Goal: Transaction & Acquisition: Purchase product/service

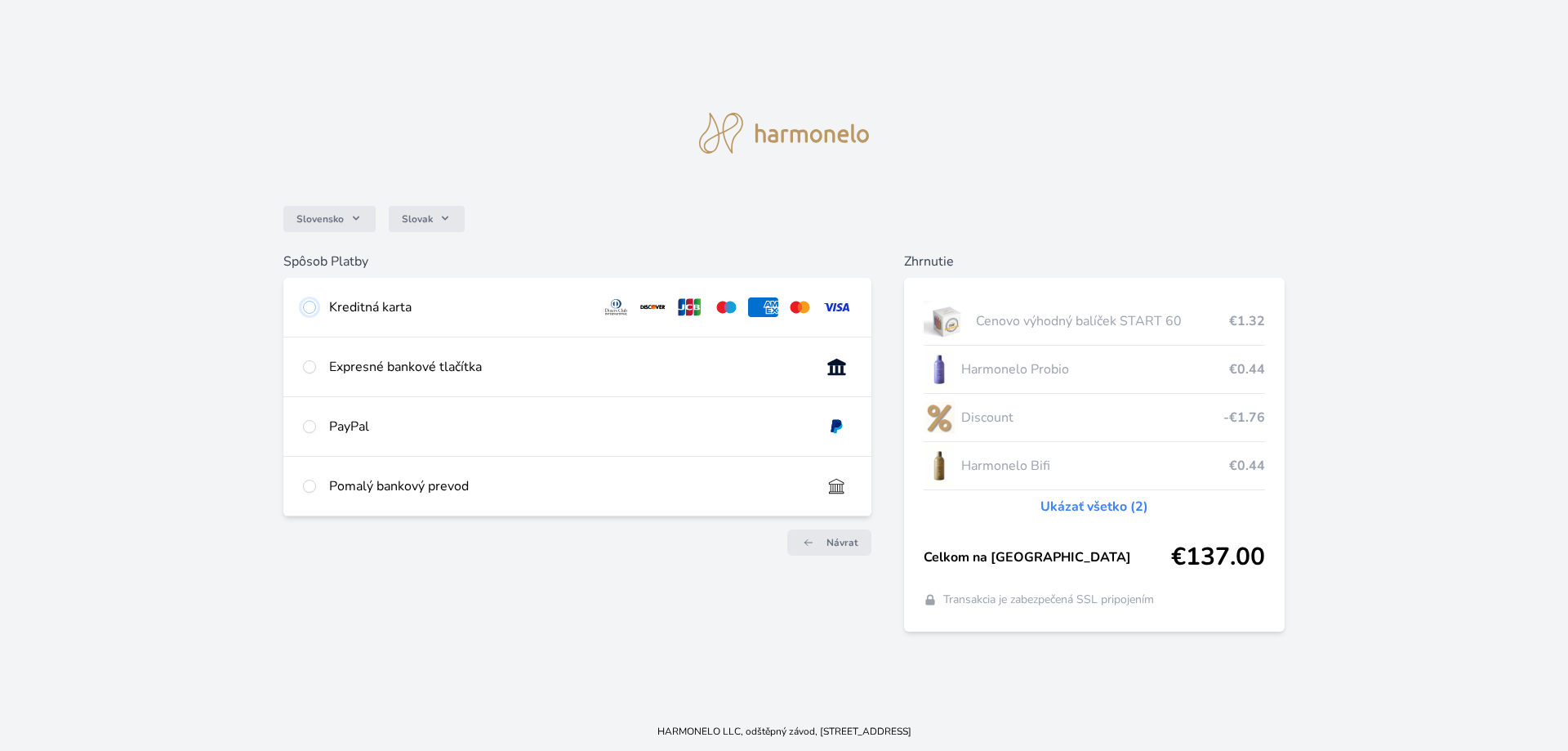
click at [314, 308] on input "radio" at bounding box center [309, 307] width 13 height 13
radio input "true"
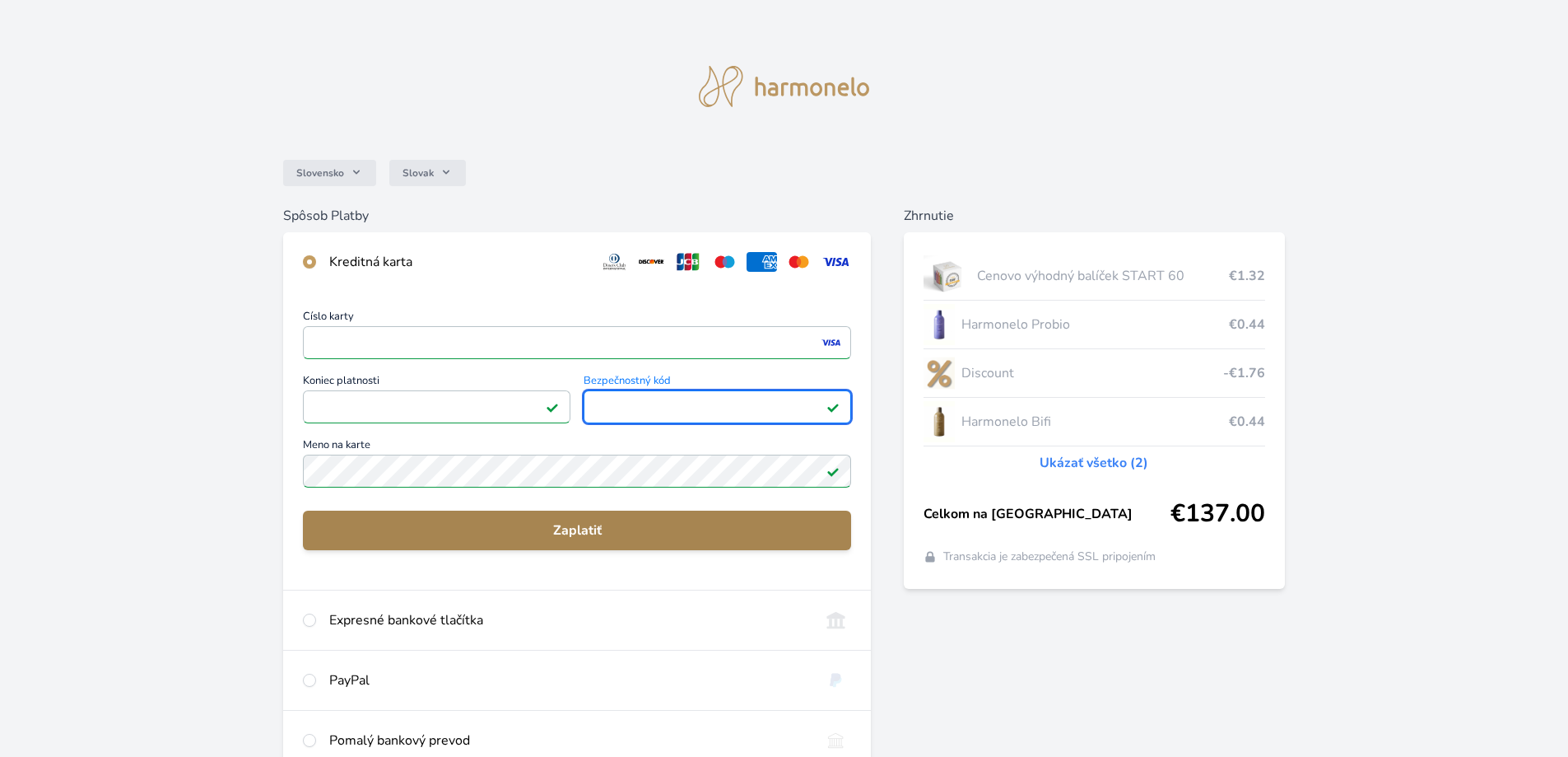
click at [547, 520] on span "Zaplatiť" at bounding box center [577, 530] width 522 height 20
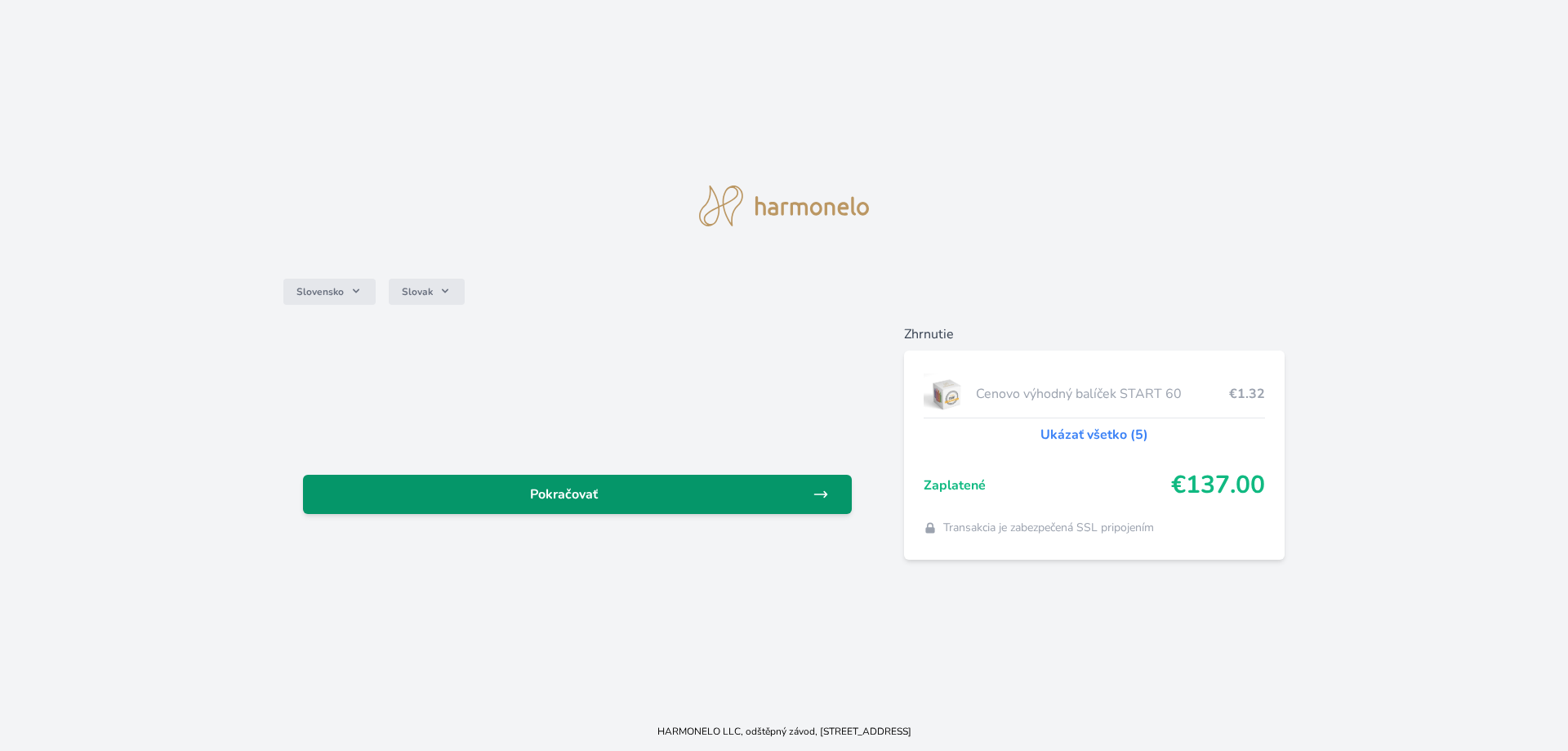
click at [574, 488] on span "Pokračovať" at bounding box center [564, 494] width 496 height 20
